Goal: Task Accomplishment & Management: Use online tool/utility

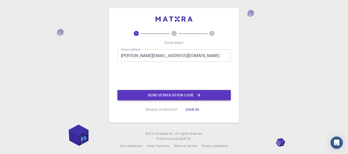
click at [198, 97] on icon "button" at bounding box center [198, 95] width 5 height 5
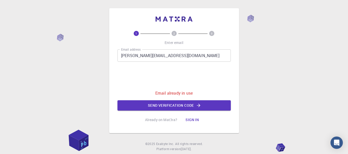
click at [195, 119] on button "Sign in" at bounding box center [192, 120] width 22 height 10
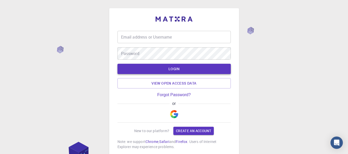
type input "[PERSON_NAME][EMAIL_ADDRESS][DOMAIN_NAME]"
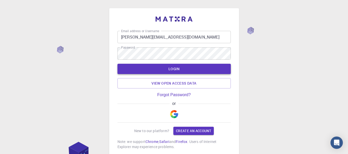
click at [179, 69] on button "LOGIN" at bounding box center [173, 69] width 113 height 10
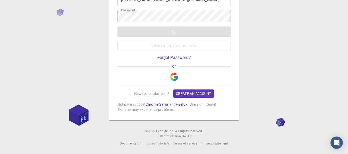
scroll to position [38, 0]
click at [175, 75] on img "button" at bounding box center [174, 77] width 8 height 8
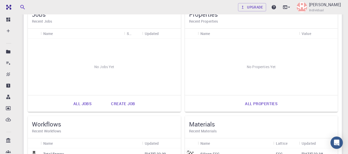
scroll to position [26, 0]
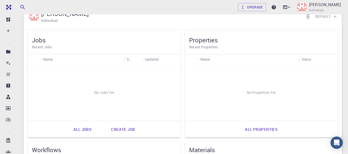
click at [125, 129] on link "Create job" at bounding box center [122, 129] width 35 height 12
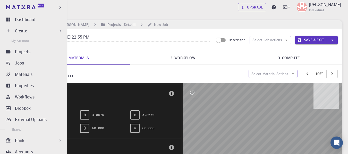
click at [52, 31] on div "Create" at bounding box center [39, 31] width 48 height 6
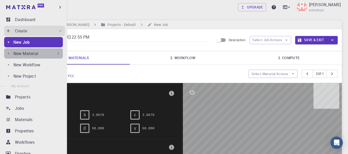
click at [39, 54] on div "New Material" at bounding box center [36, 53] width 47 height 6
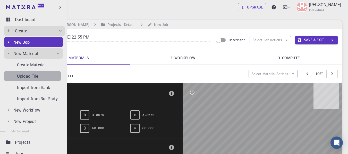
click at [38, 75] on p "Upload File" at bounding box center [27, 76] width 21 height 6
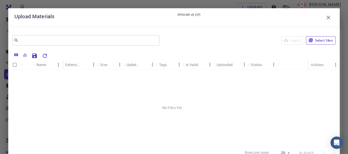
click at [318, 42] on button "Select files" at bounding box center [321, 40] width 30 height 8
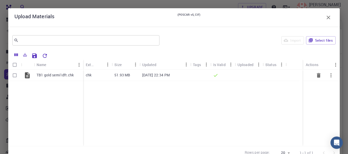
click at [16, 75] on input "Select row" at bounding box center [15, 76] width 10 height 10
checkbox input "true"
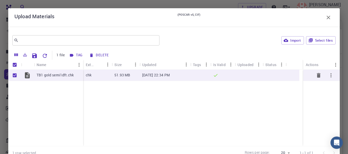
click at [329, 75] on icon "button" at bounding box center [331, 75] width 6 height 6
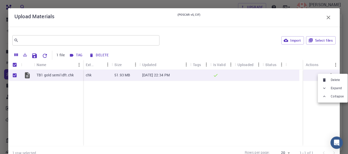
scroll to position [52, 0]
click at [232, 112] on div at bounding box center [174, 77] width 348 height 154
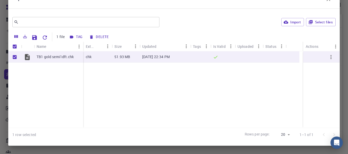
scroll to position [0, 0]
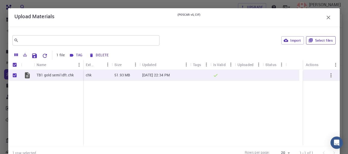
click at [308, 42] on icon "button" at bounding box center [310, 40] width 5 height 5
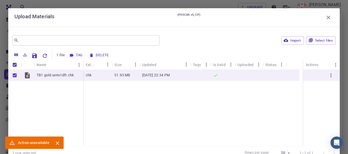
click at [58, 145] on icon "Close" at bounding box center [57, 143] width 3 height 3
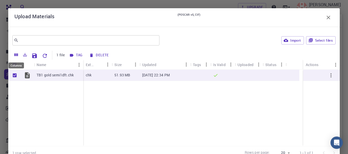
click at [16, 56] on icon "Columns" at bounding box center [16, 55] width 4 height 3
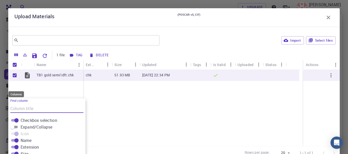
scroll to position [80, 0]
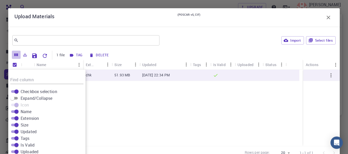
click at [16, 56] on icon "Columns" at bounding box center [16, 55] width 4 height 3
